Goal: Information Seeking & Learning: Learn about a topic

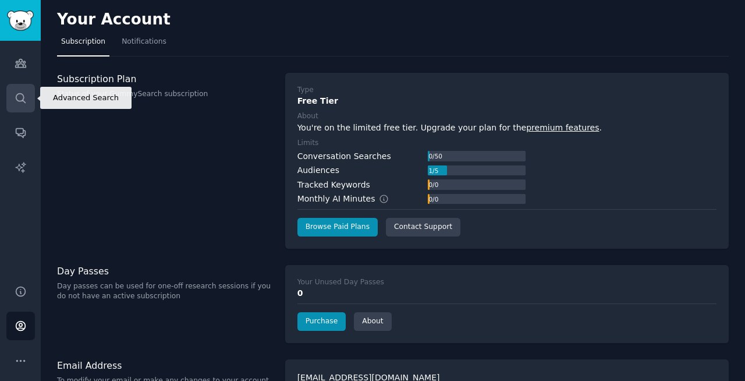
click at [19, 98] on icon "Sidebar" at bounding box center [21, 98] width 12 height 12
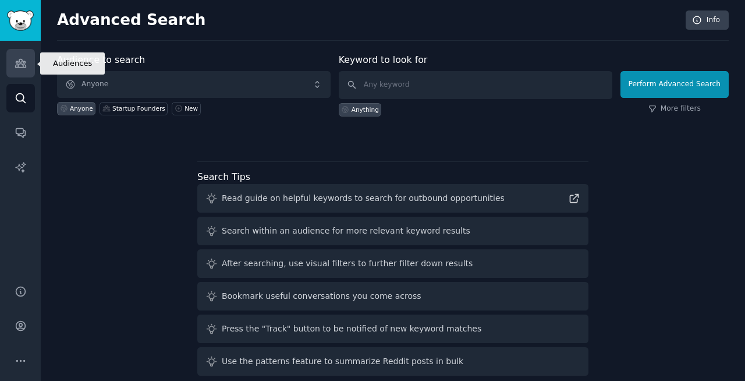
click at [19, 62] on icon "Sidebar" at bounding box center [21, 63] width 12 height 12
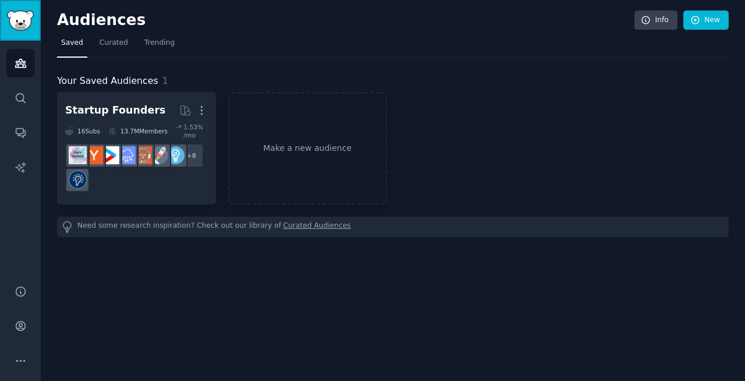
click at [15, 17] on img "Sidebar" at bounding box center [20, 20] width 27 height 20
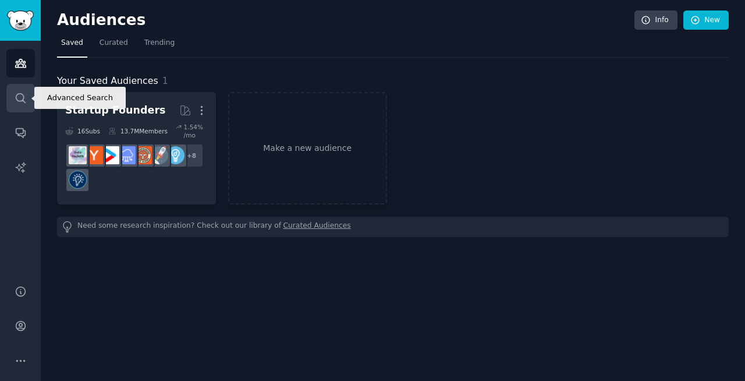
click at [23, 105] on link "Search" at bounding box center [20, 98] width 29 height 29
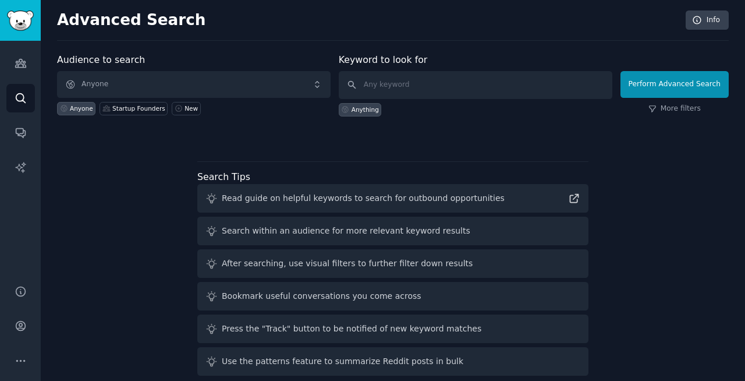
scroll to position [15, 0]
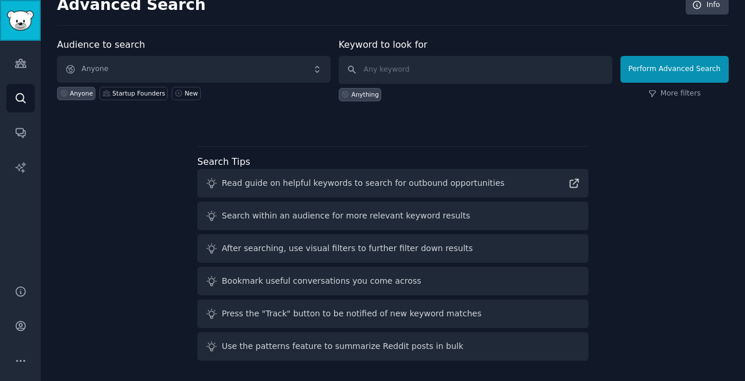
click at [10, 26] on img "Sidebar" at bounding box center [20, 20] width 27 height 20
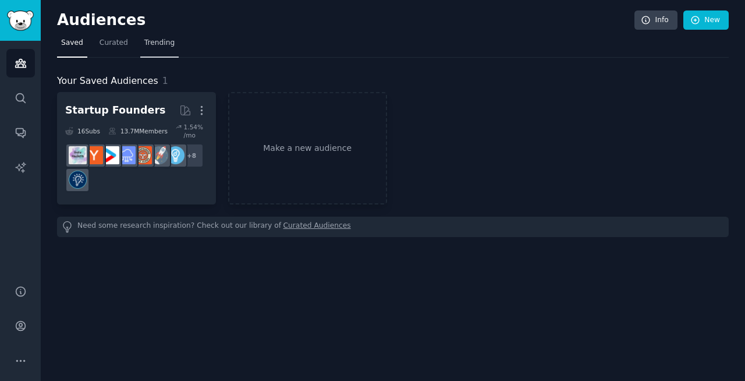
click at [152, 40] on span "Trending" at bounding box center [159, 43] width 30 height 10
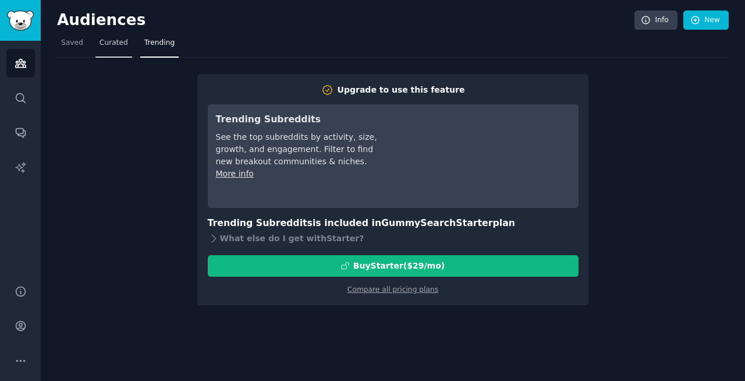
click at [113, 42] on span "Curated" at bounding box center [113, 43] width 29 height 10
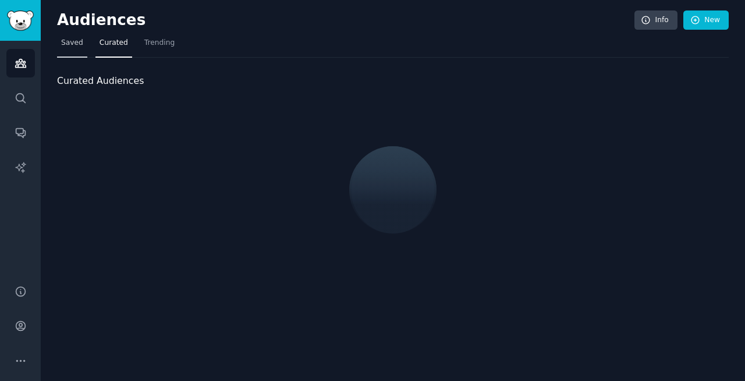
click at [73, 42] on span "Saved" at bounding box center [72, 43] width 22 height 10
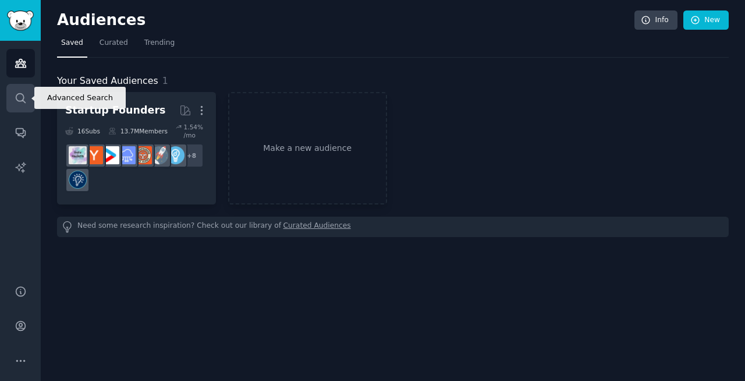
click at [23, 97] on icon "Sidebar" at bounding box center [20, 97] width 9 height 9
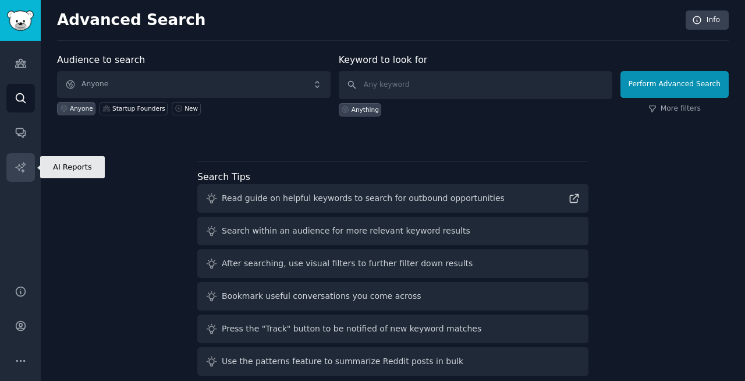
click at [30, 166] on link "AI Reports" at bounding box center [20, 167] width 29 height 29
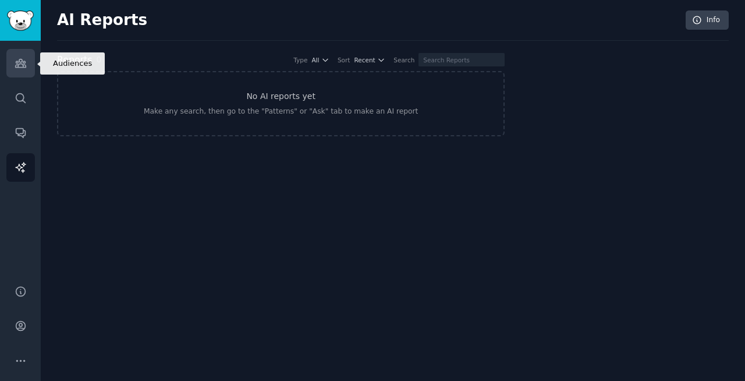
click at [19, 60] on icon "Sidebar" at bounding box center [21, 63] width 12 height 12
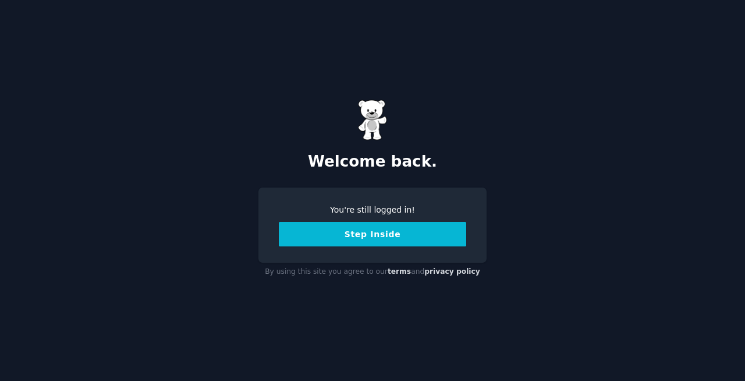
click at [348, 232] on button "Step Inside" at bounding box center [372, 234] width 187 height 24
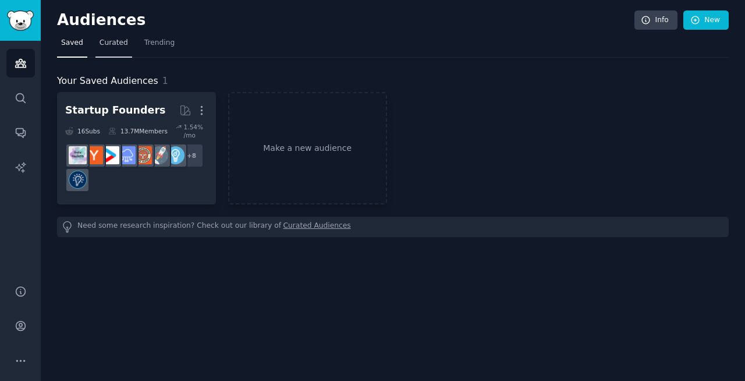
click at [115, 41] on span "Curated" at bounding box center [113, 43] width 29 height 10
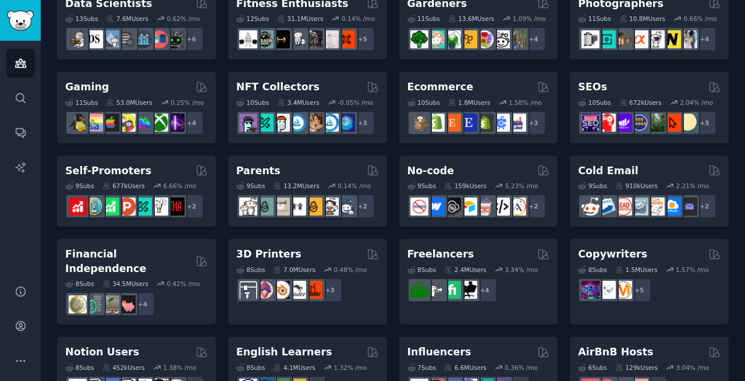
scroll to position [355, 0]
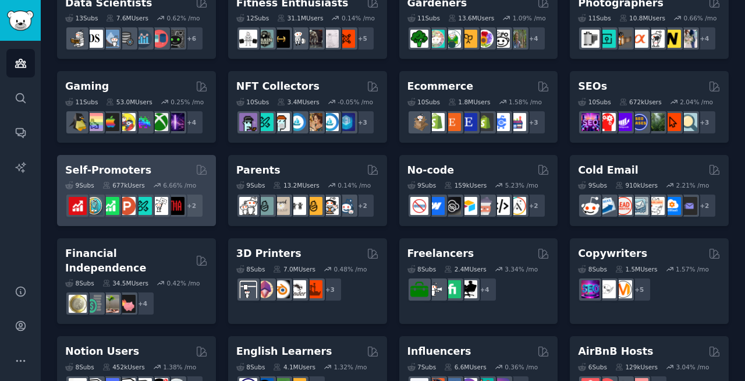
click at [158, 168] on div "Self-Promoters" at bounding box center [136, 170] width 143 height 15
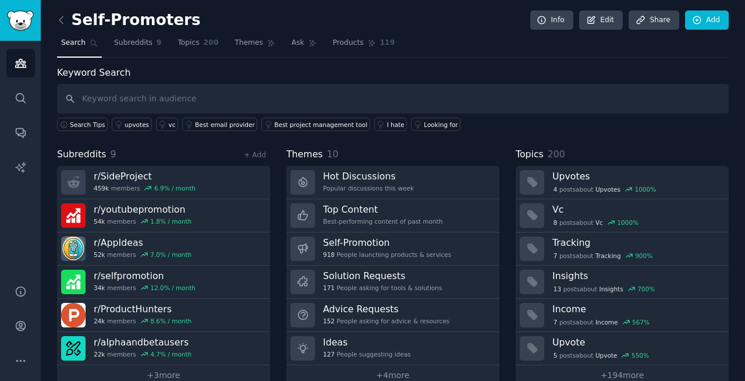
scroll to position [20, 0]
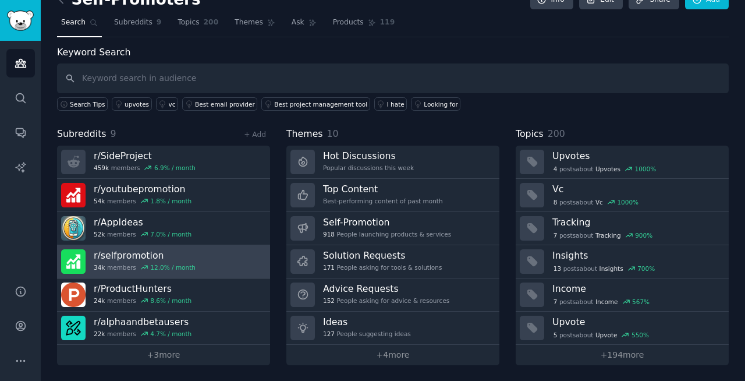
click at [128, 258] on h3 "r/ selfpromotion" at bounding box center [145, 255] width 102 height 12
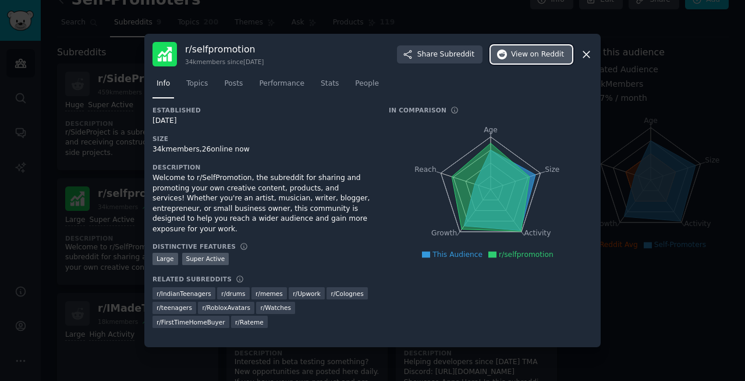
click at [549, 54] on span "on Reddit" at bounding box center [547, 54] width 34 height 10
click at [589, 54] on icon at bounding box center [586, 54] width 12 height 12
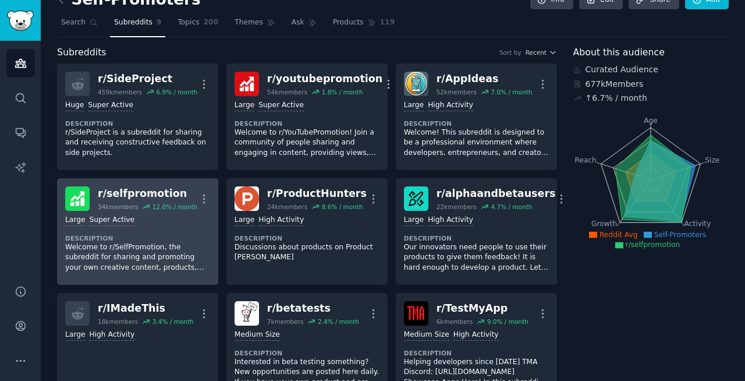
click at [174, 225] on div "Large Super Active" at bounding box center [137, 220] width 145 height 11
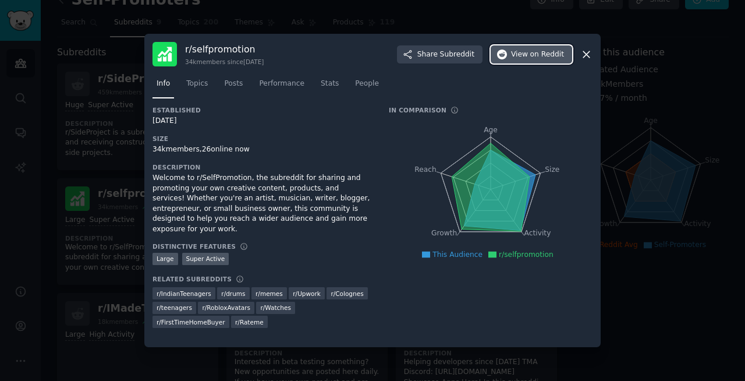
click at [511, 59] on button "View on Reddit" at bounding box center [530, 54] width 81 height 19
click at [585, 56] on icon at bounding box center [586, 54] width 12 height 12
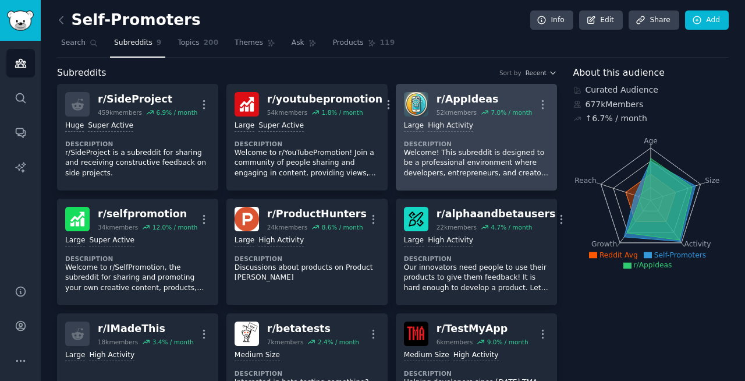
click at [479, 160] on p "Welcome! This subreddit is designed to be a professional environment where deve…" at bounding box center [476, 163] width 145 height 31
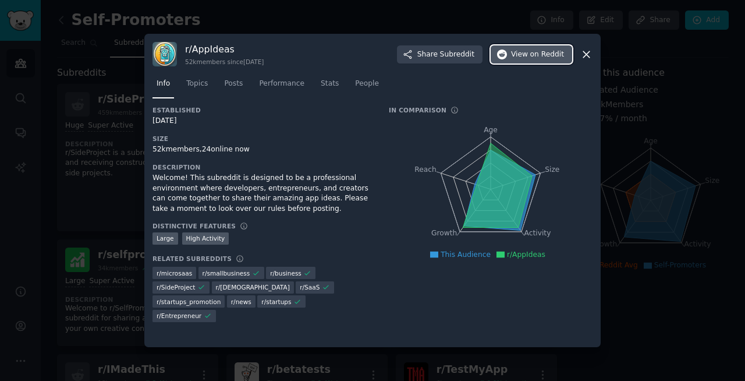
click at [522, 59] on button "View on Reddit" at bounding box center [530, 54] width 81 height 19
